Goal: Navigation & Orientation: Understand site structure

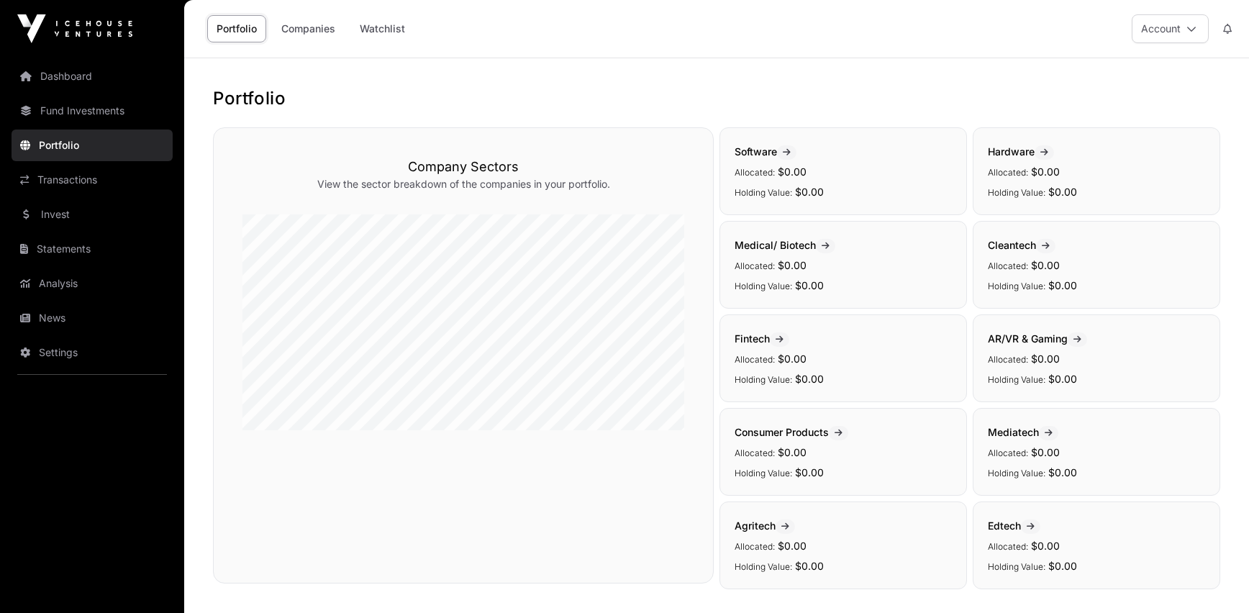
scroll to position [284, 0]
click at [72, 77] on link "Dashboard" at bounding box center [92, 76] width 161 height 32
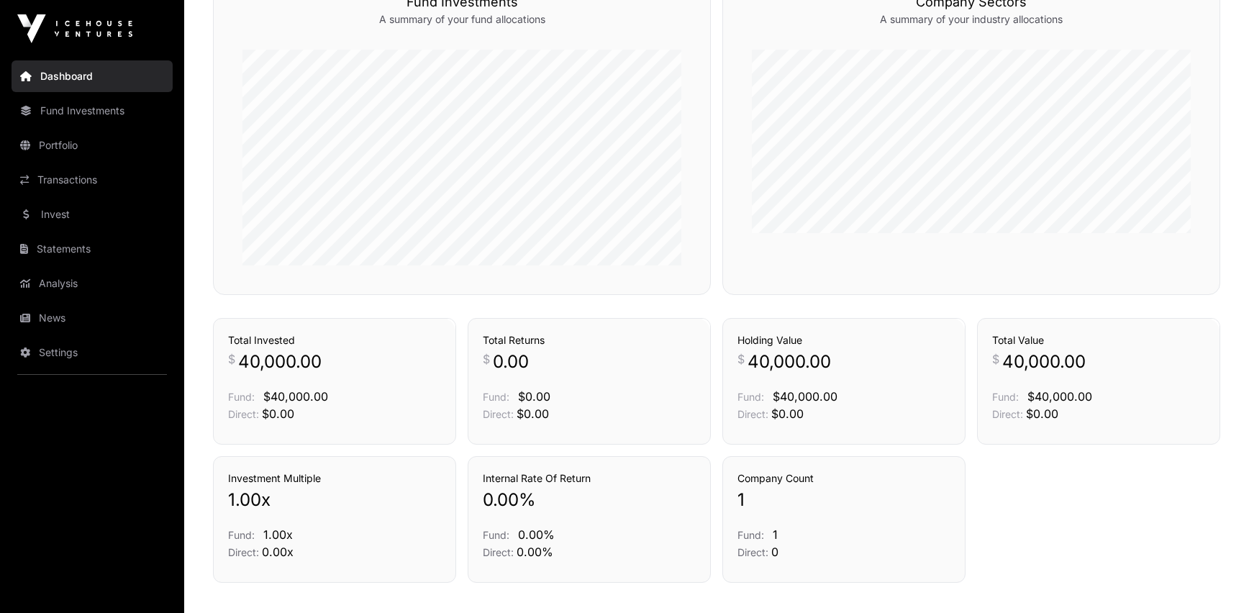
scroll to position [664, 0]
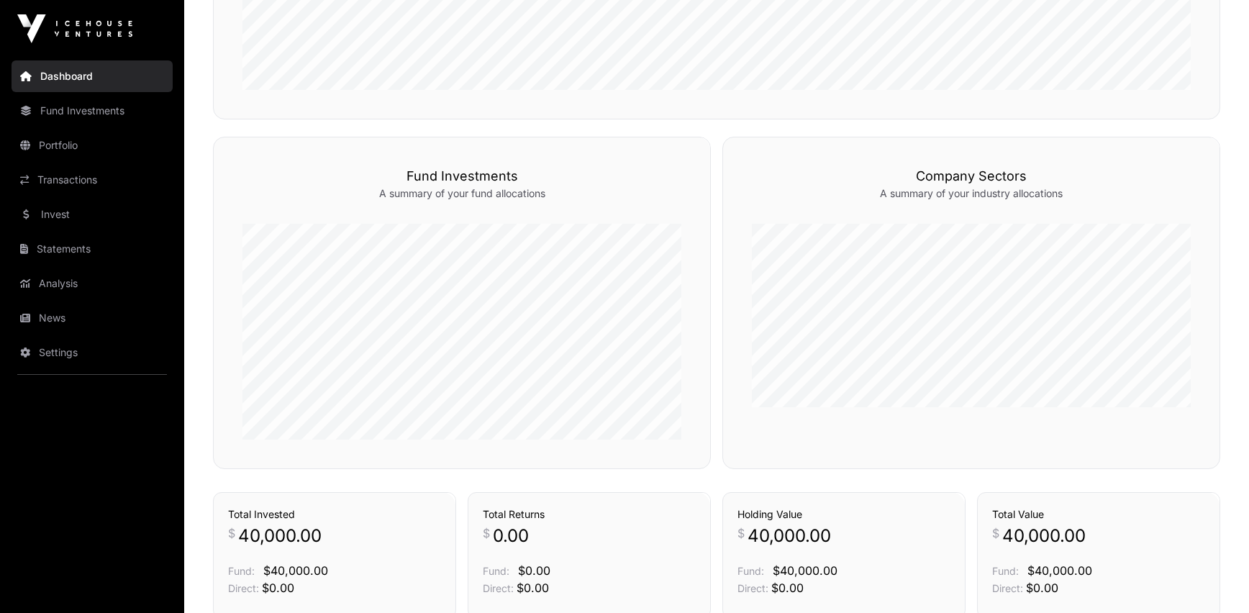
click at [104, 119] on link "Fund Investments" at bounding box center [92, 111] width 161 height 32
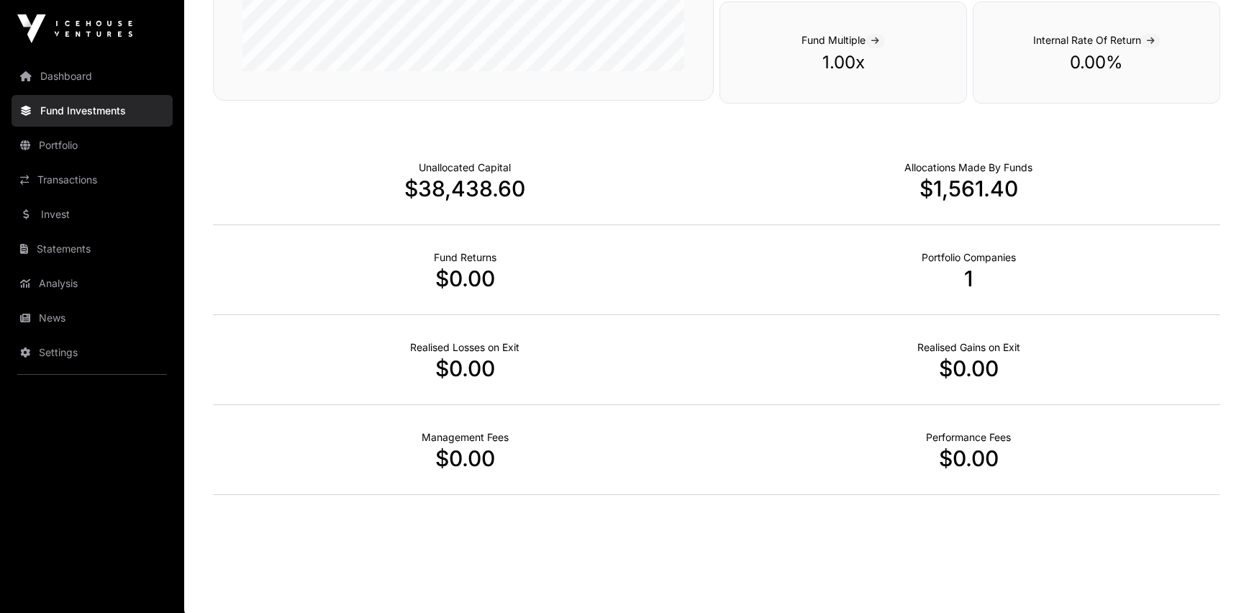
scroll to position [864, 0]
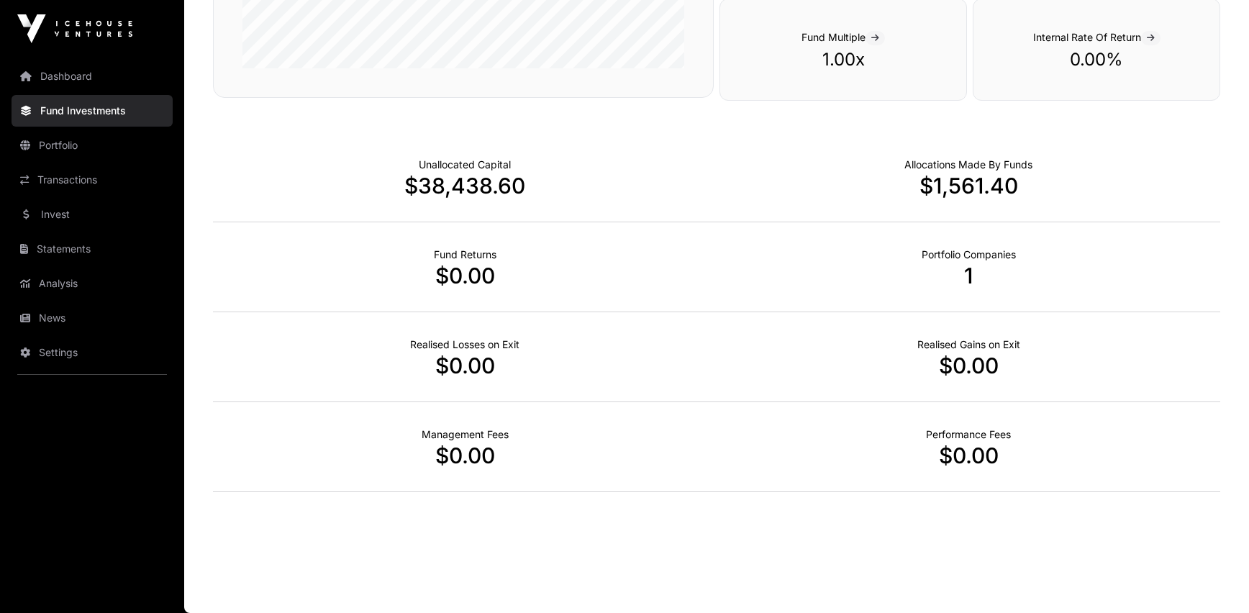
click at [91, 144] on link "Portfolio" at bounding box center [92, 146] width 161 height 32
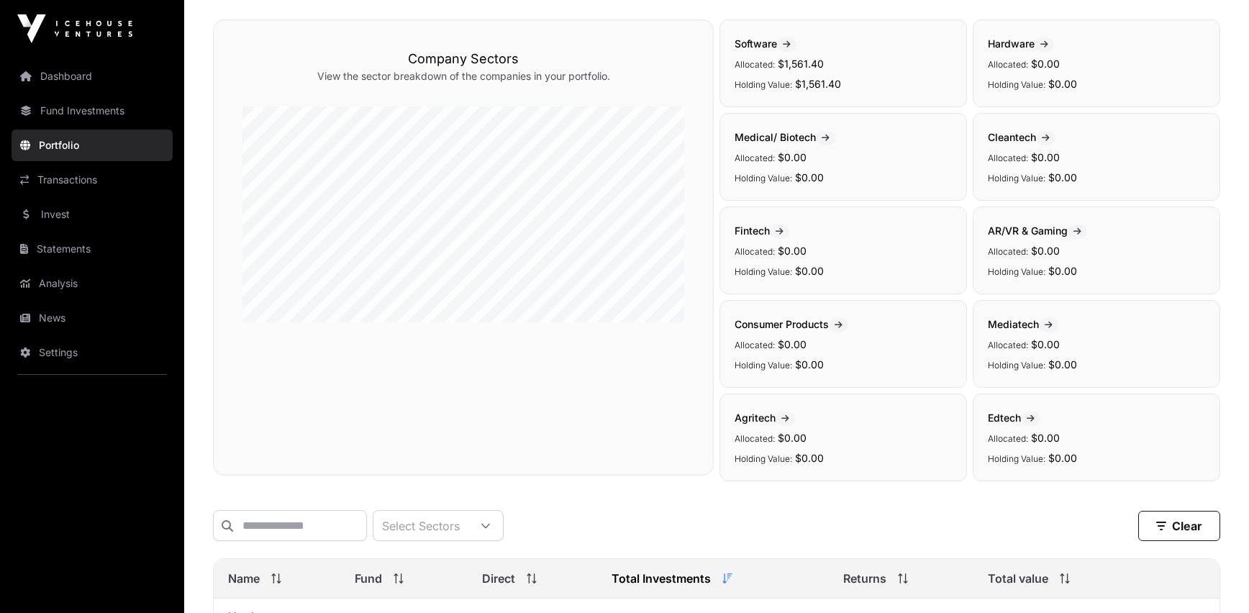
scroll to position [284, 0]
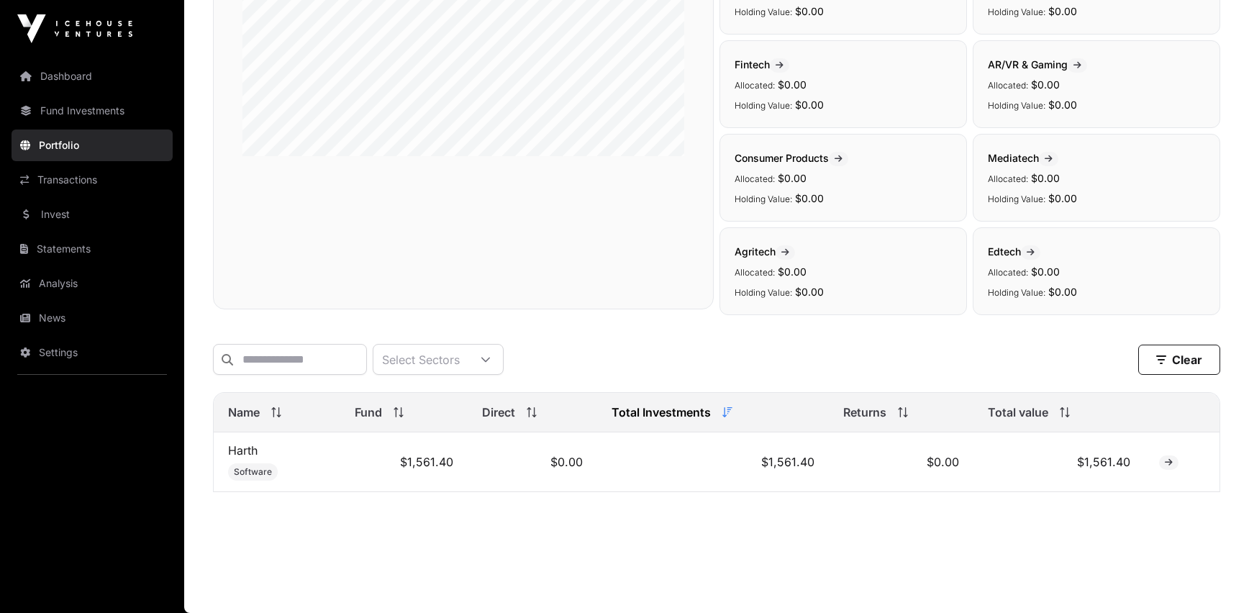
click at [82, 183] on link "Transactions" at bounding box center [92, 180] width 161 height 32
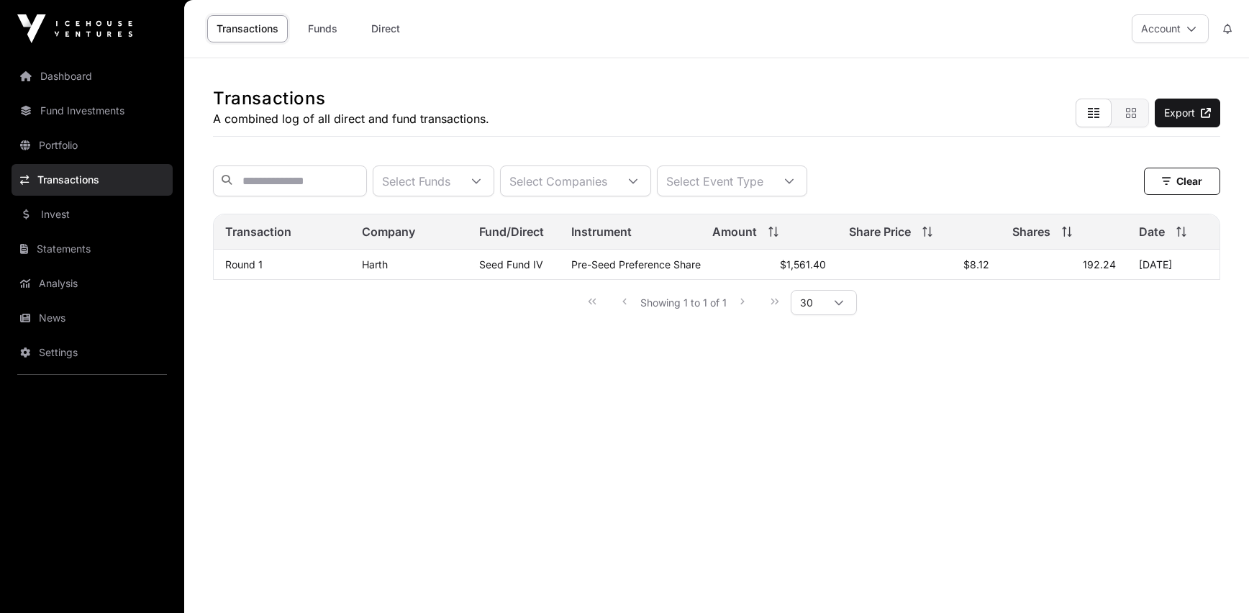
click at [70, 258] on link "Statements" at bounding box center [92, 249] width 161 height 32
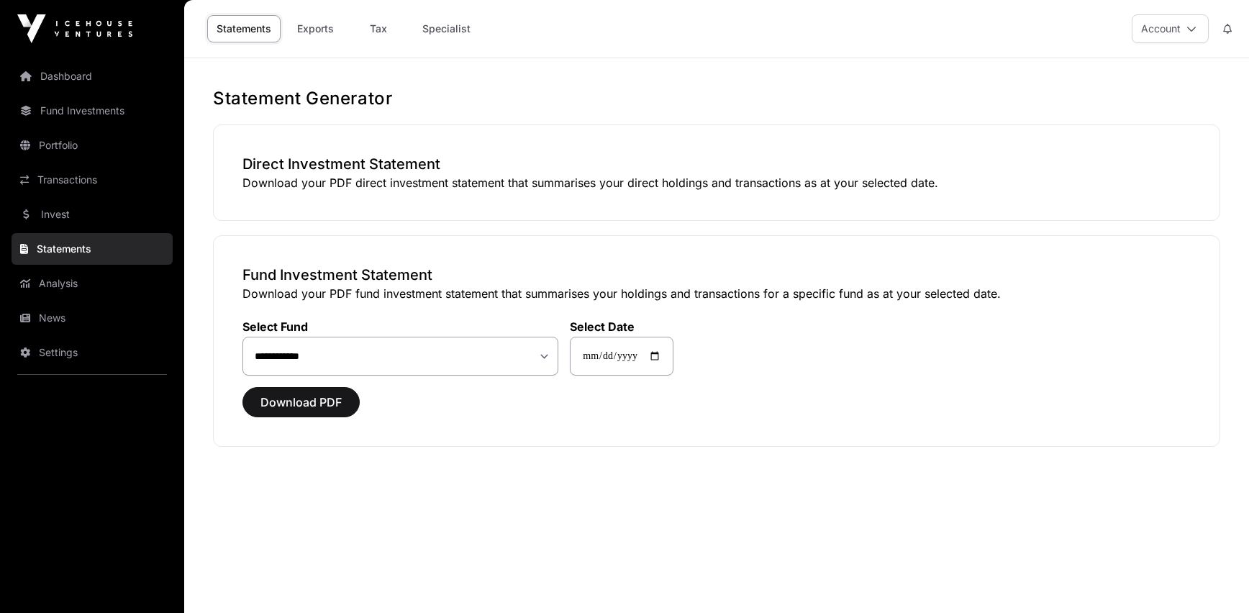
click at [314, 194] on div "Direct Investment Statement Download your PDF direct investment statement that …" at bounding box center [716, 172] width 1007 height 96
click at [95, 324] on link "News" at bounding box center [92, 318] width 161 height 32
